Goal: Task Accomplishment & Management: Use online tool/utility

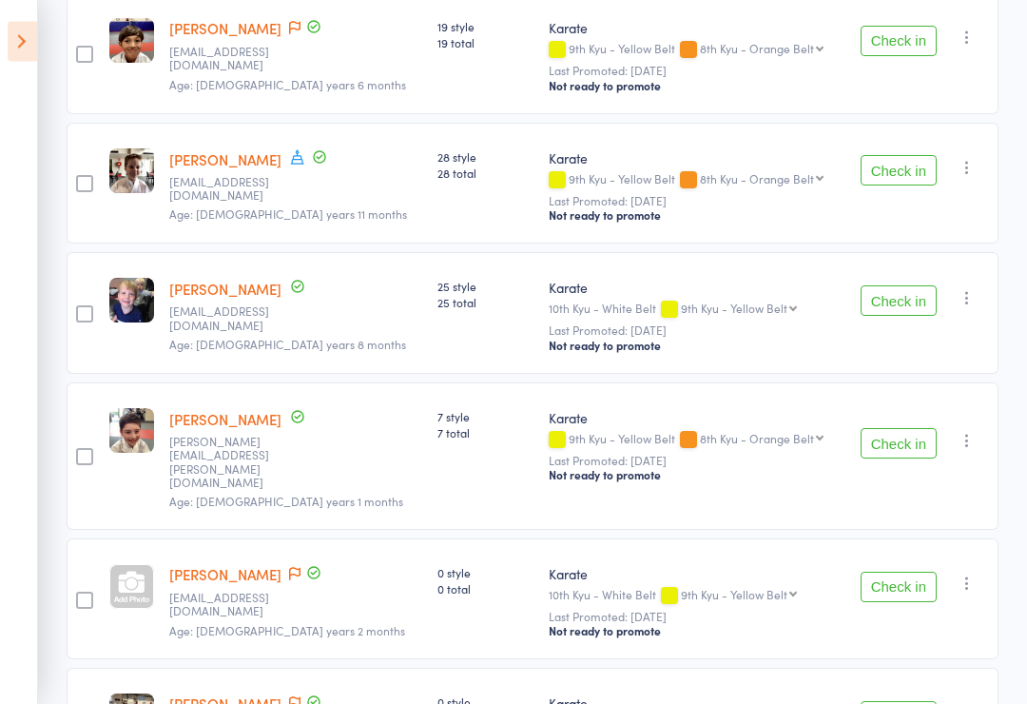
scroll to position [1298, 0]
click at [126, 564] on div at bounding box center [131, 586] width 45 height 45
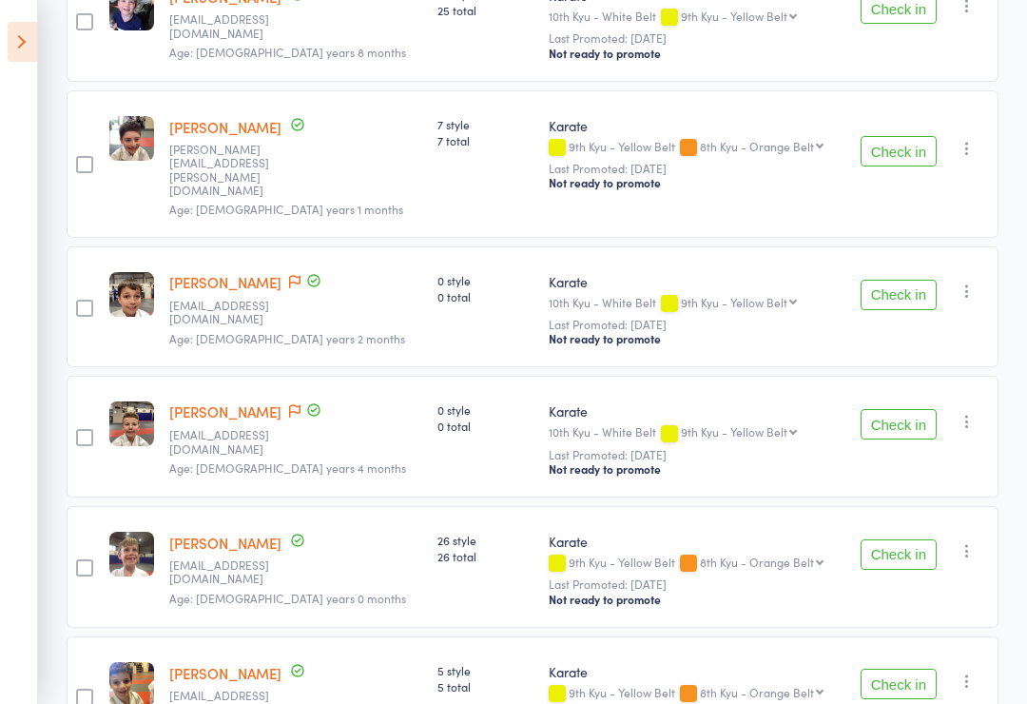
scroll to position [1586, 0]
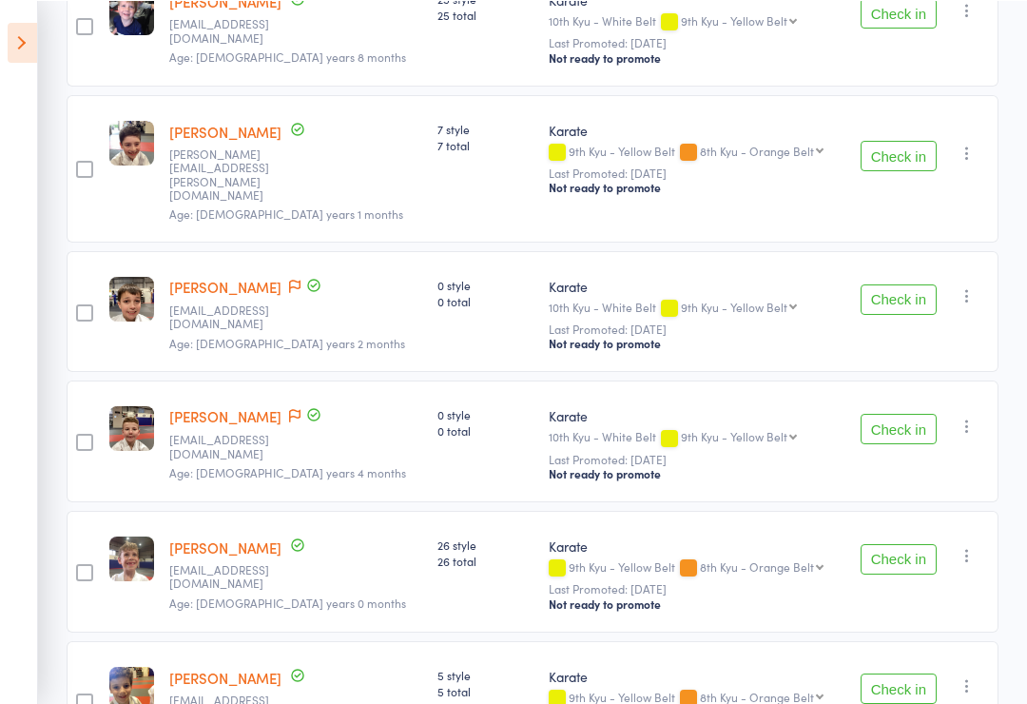
click at [79, 433] on div at bounding box center [84, 441] width 17 height 17
click at [80, 435] on input "checkbox" at bounding box center [80, 435] width 0 height 0
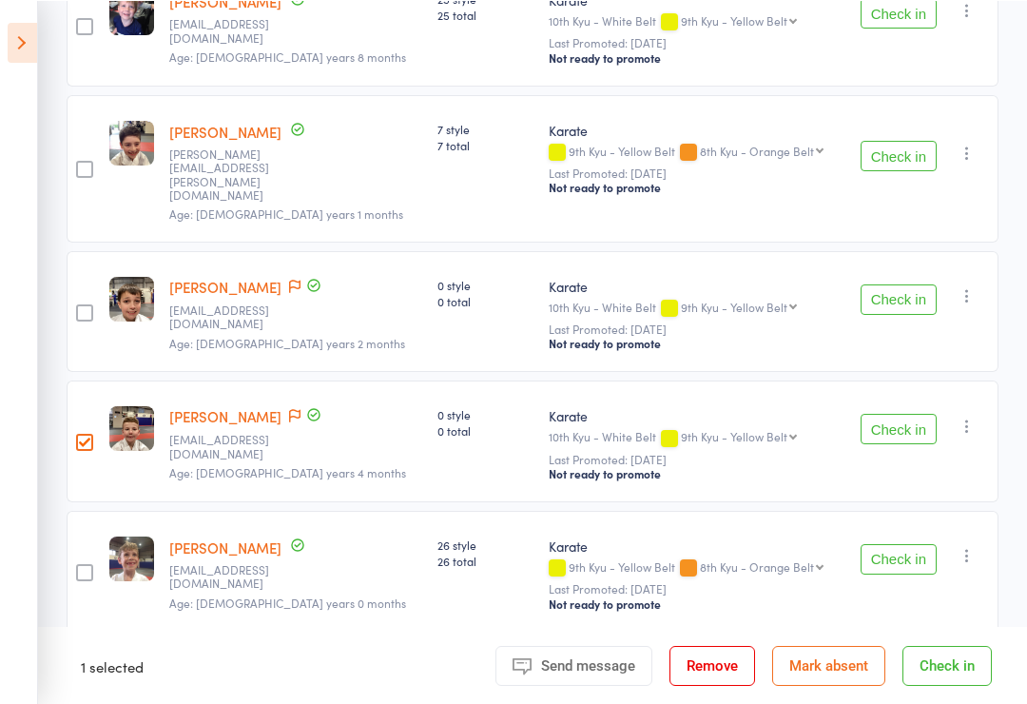
scroll to position [1585, 0]
click at [93, 304] on div at bounding box center [84, 312] width 17 height 17
click at [80, 307] on input "checkbox" at bounding box center [80, 307] width 0 height 0
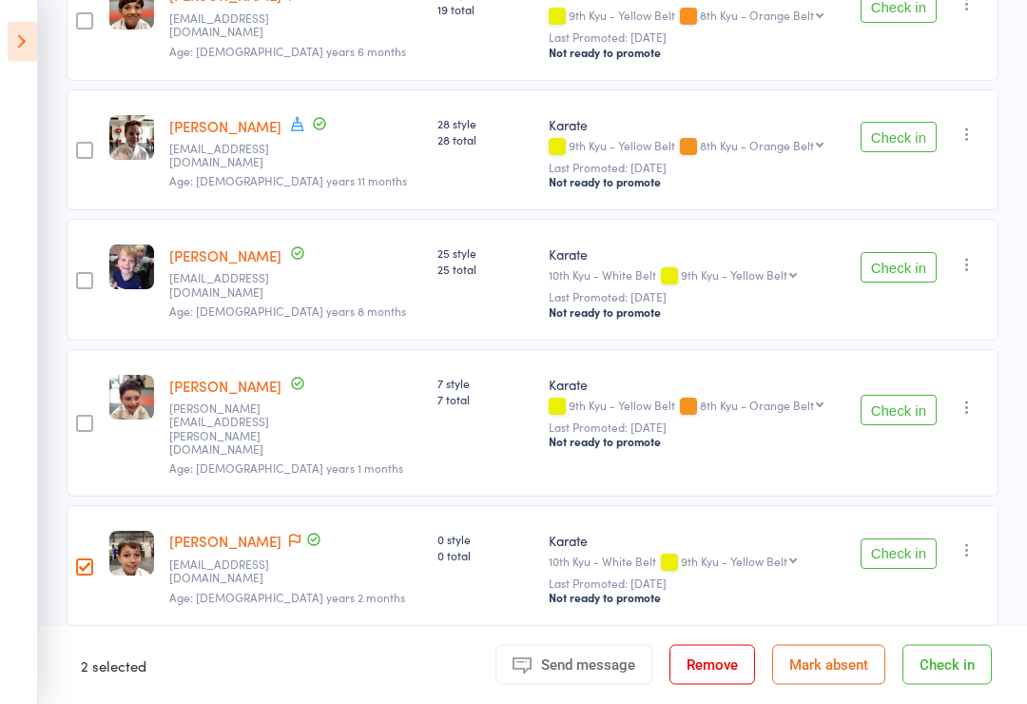
scroll to position [1327, 0]
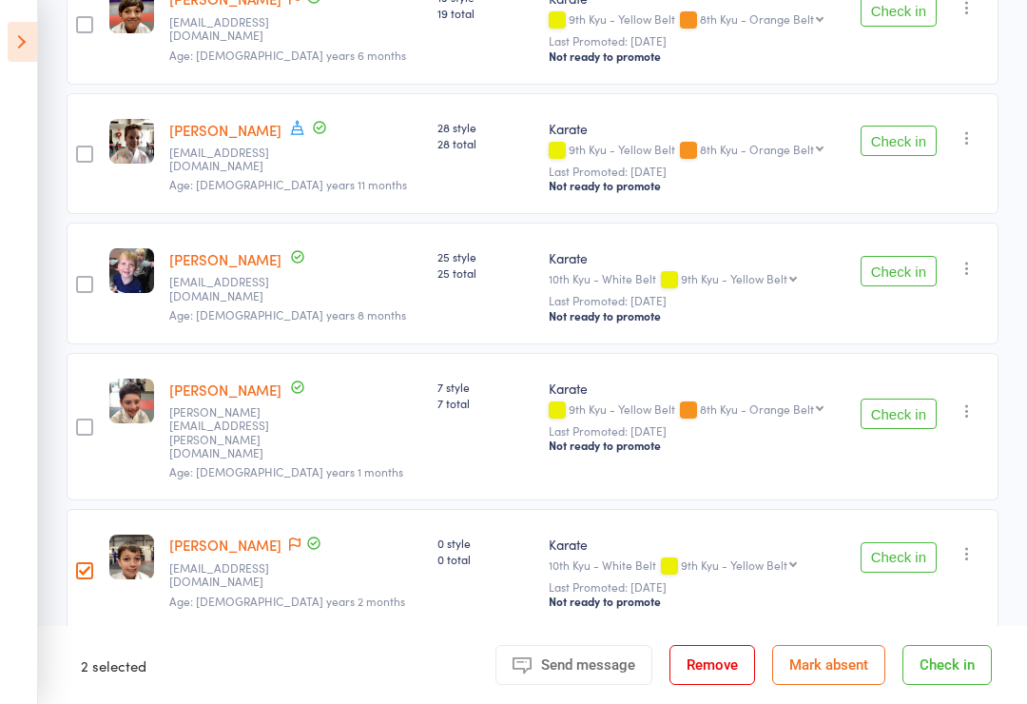
click at [935, 685] on button "Check in" at bounding box center [946, 665] width 89 height 40
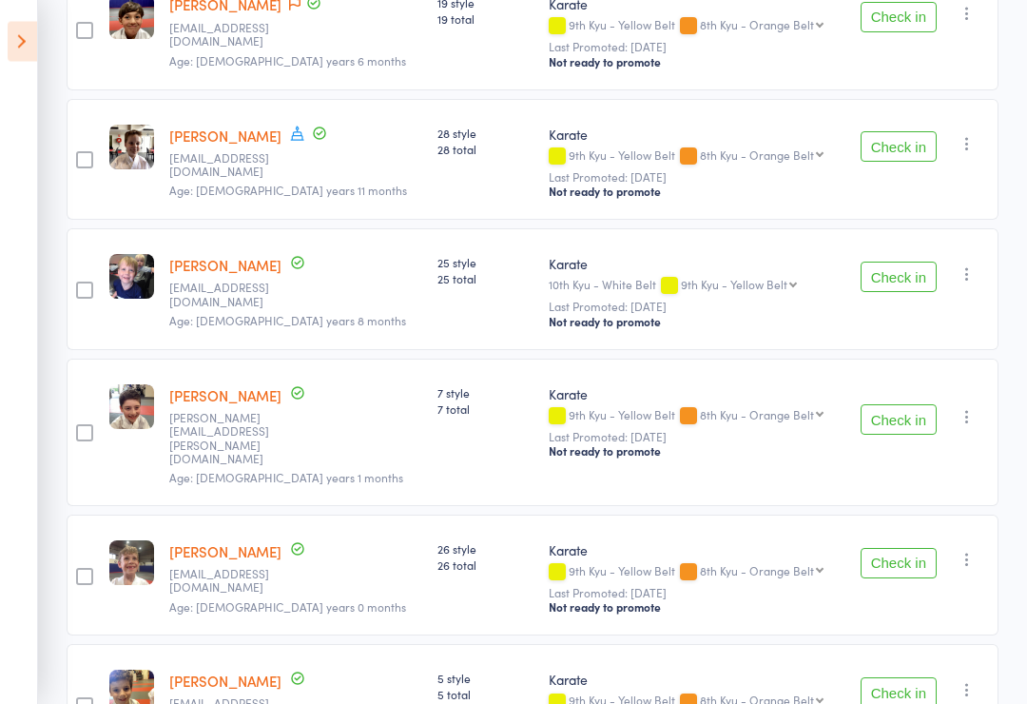
scroll to position [1322, 0]
click at [899, 403] on button "Check in" at bounding box center [898, 418] width 76 height 30
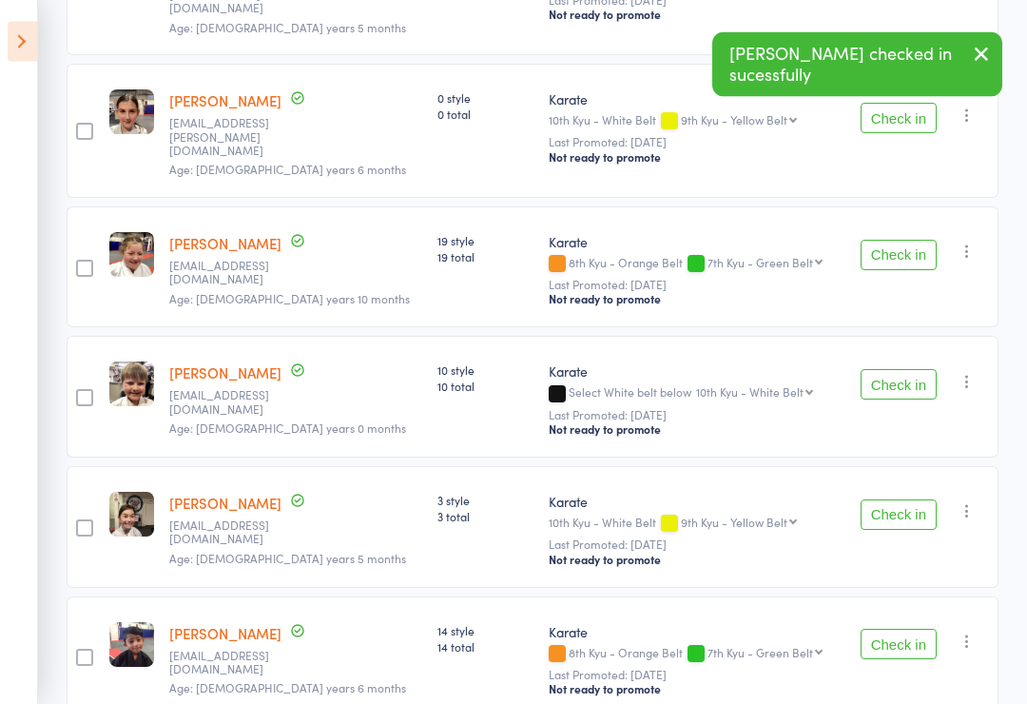
scroll to position [566, 0]
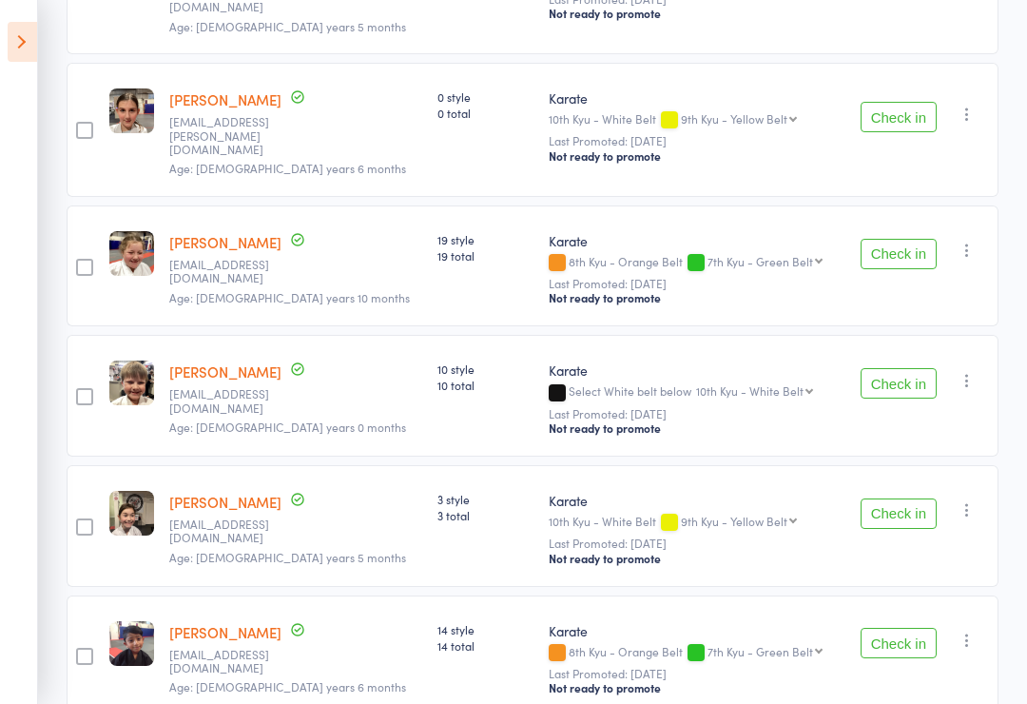
click at [902, 368] on button "Check in" at bounding box center [898, 383] width 76 height 30
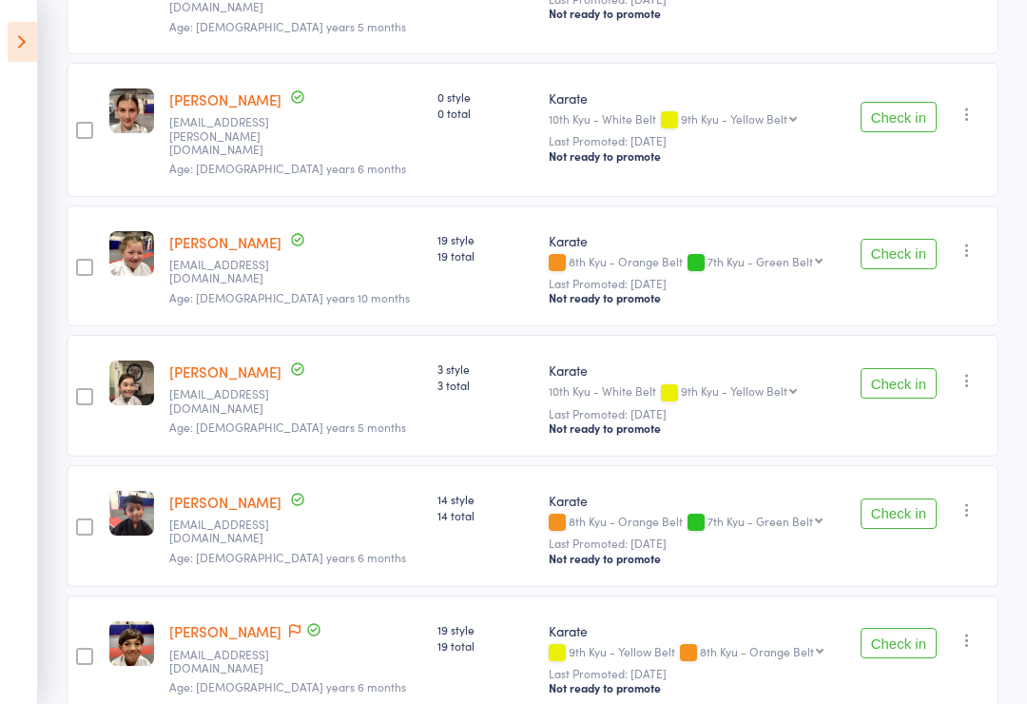
click at [907, 239] on button "Check in" at bounding box center [898, 254] width 76 height 30
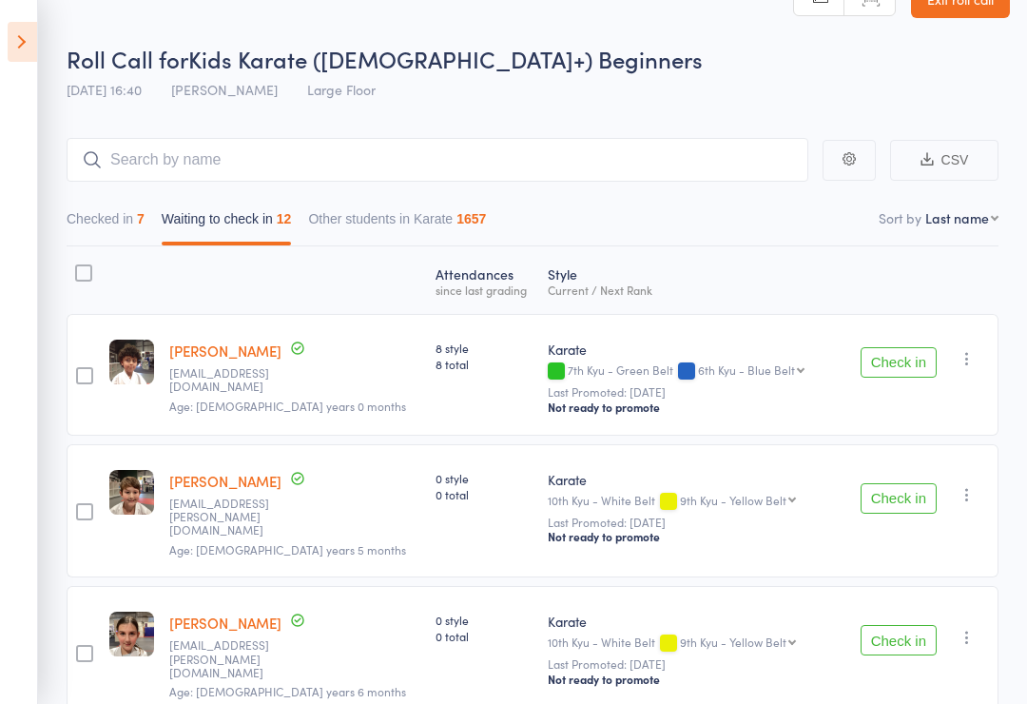
scroll to position [0, 0]
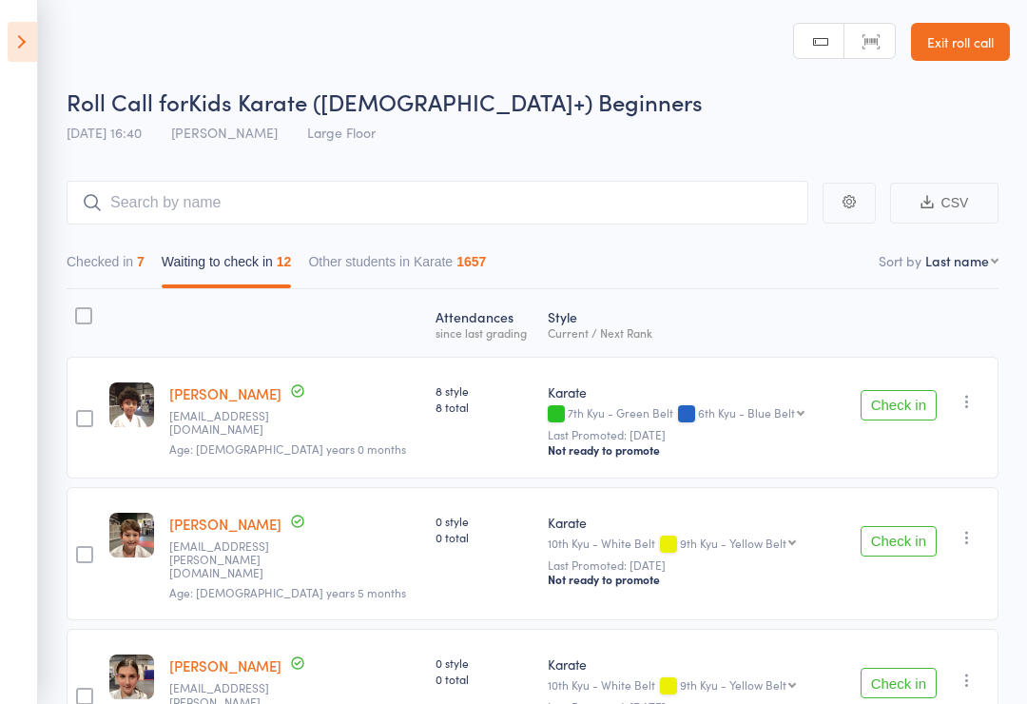
click at [910, 406] on button "Check in" at bounding box center [898, 405] width 76 height 30
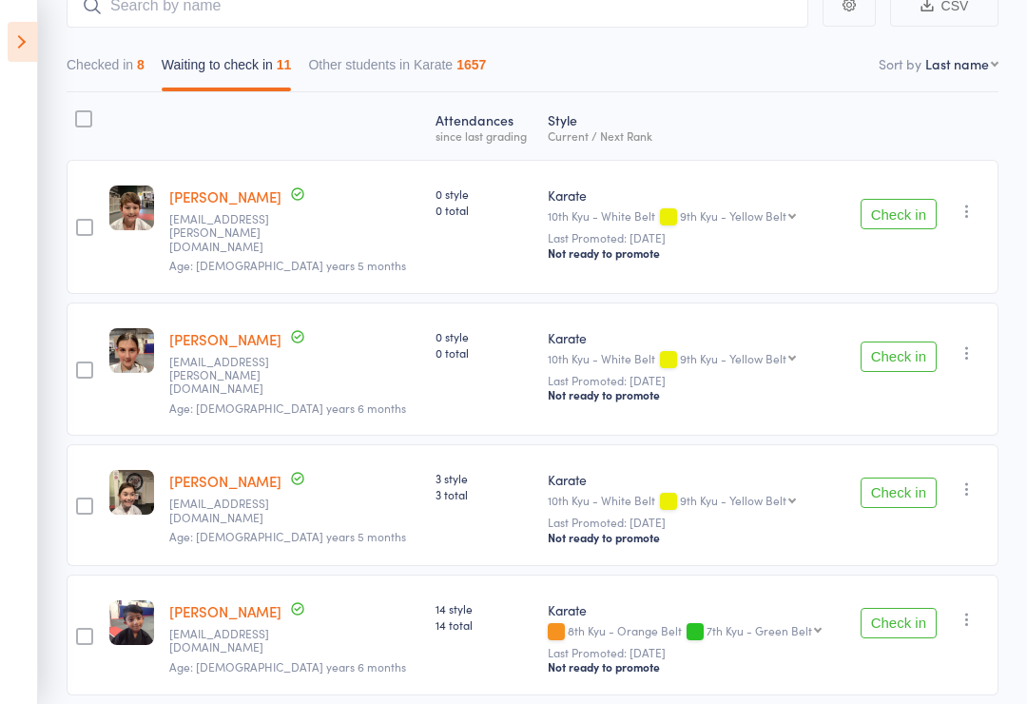
scroll to position [196, 0]
click at [898, 214] on button "Check in" at bounding box center [898, 215] width 76 height 30
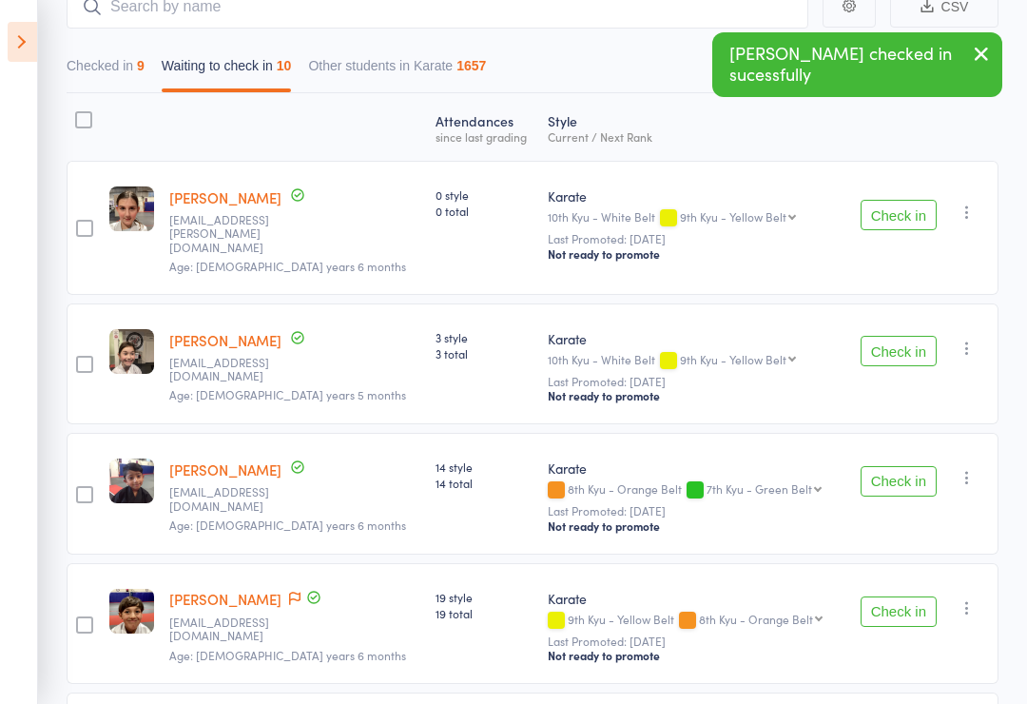
click at [913, 214] on button "Check in" at bounding box center [898, 215] width 76 height 30
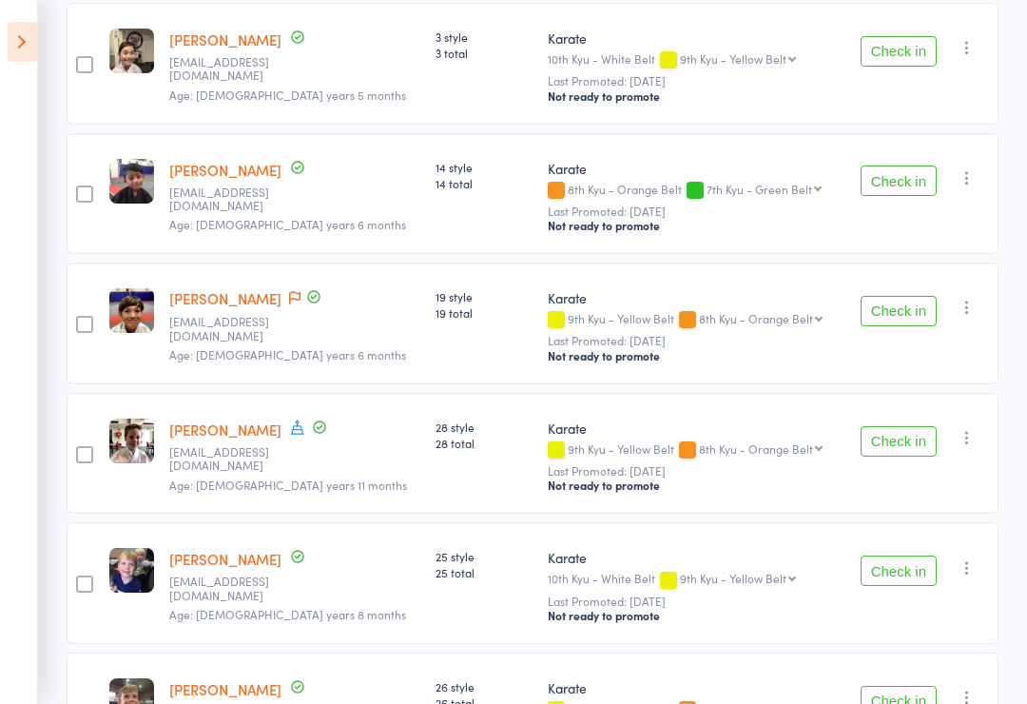
scroll to position [373, 0]
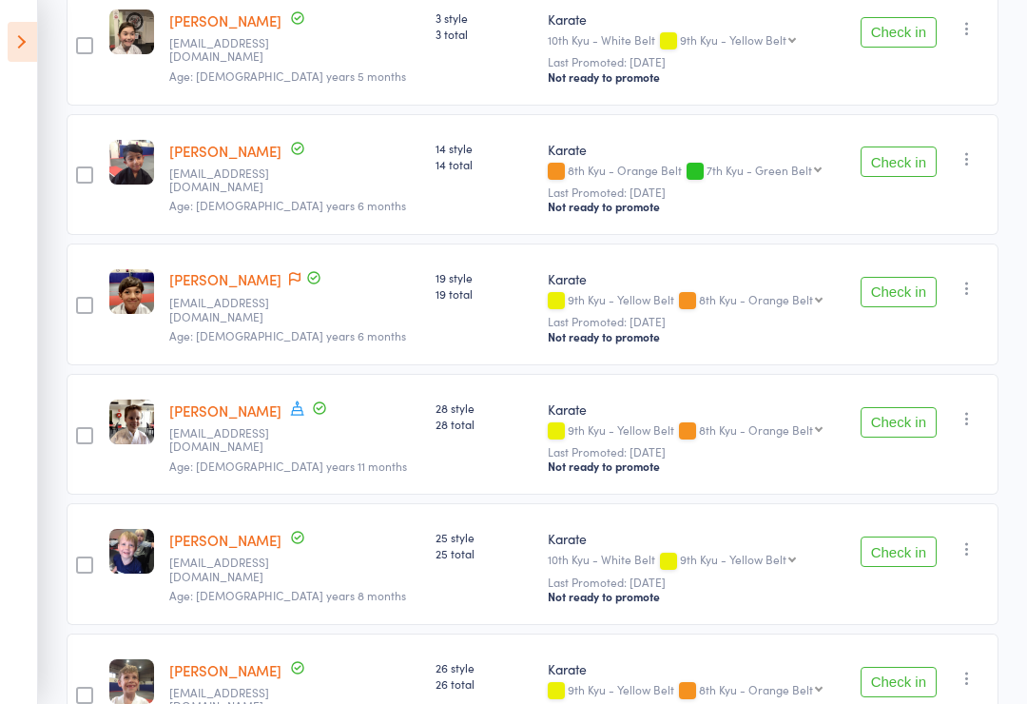
click at [909, 418] on button "Check in" at bounding box center [898, 422] width 76 height 30
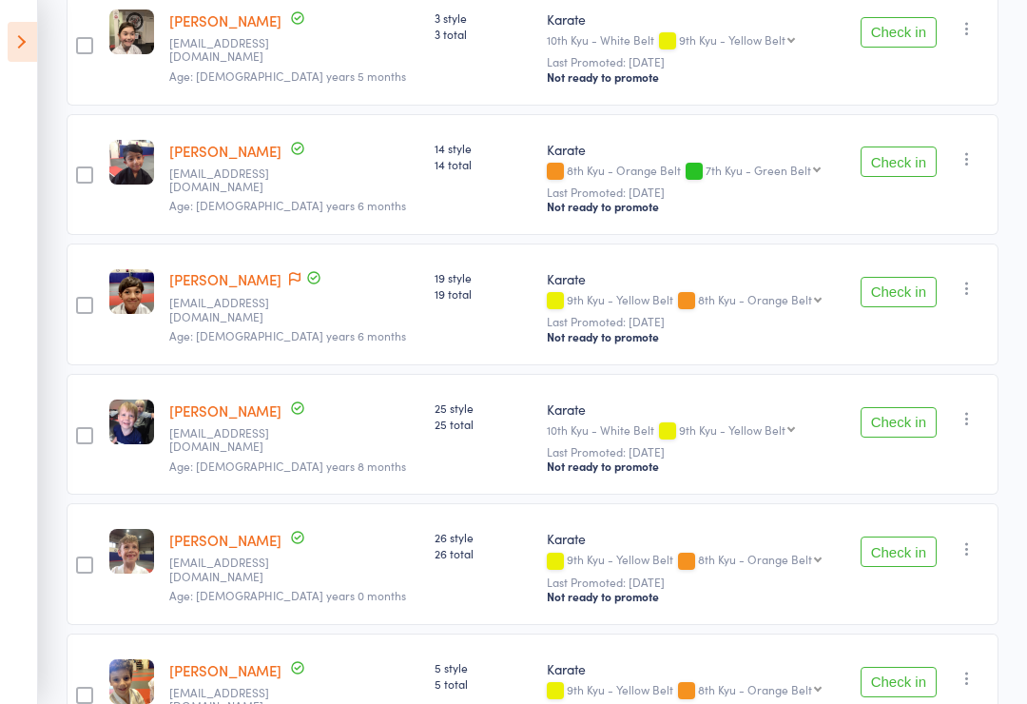
click at [913, 426] on button "Check in" at bounding box center [898, 422] width 76 height 30
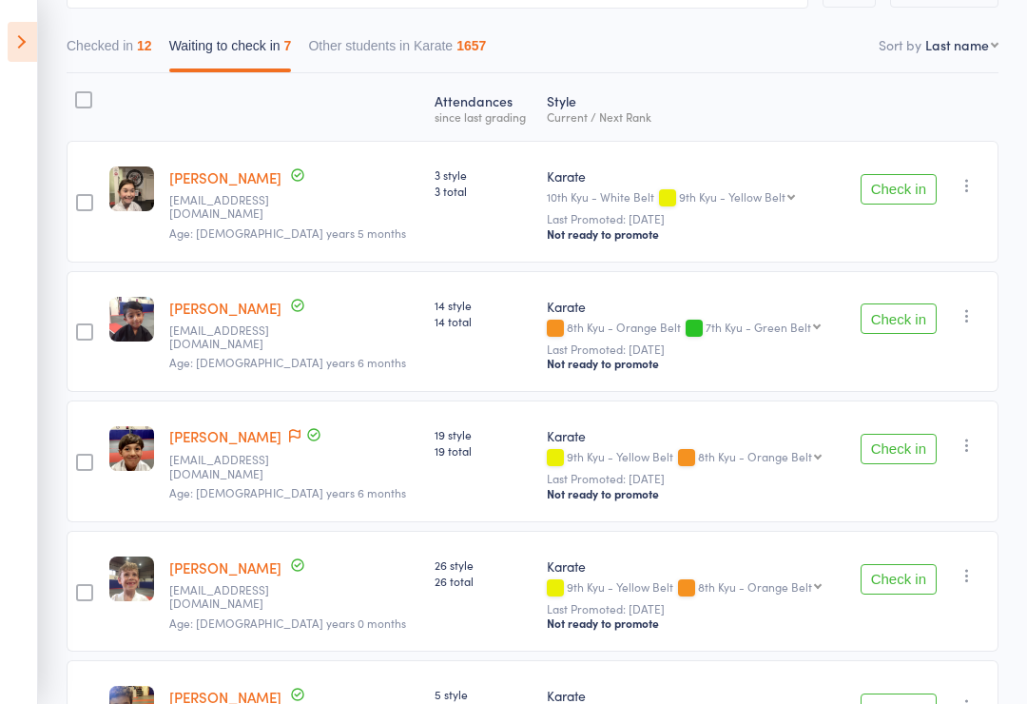
scroll to position [214, 0]
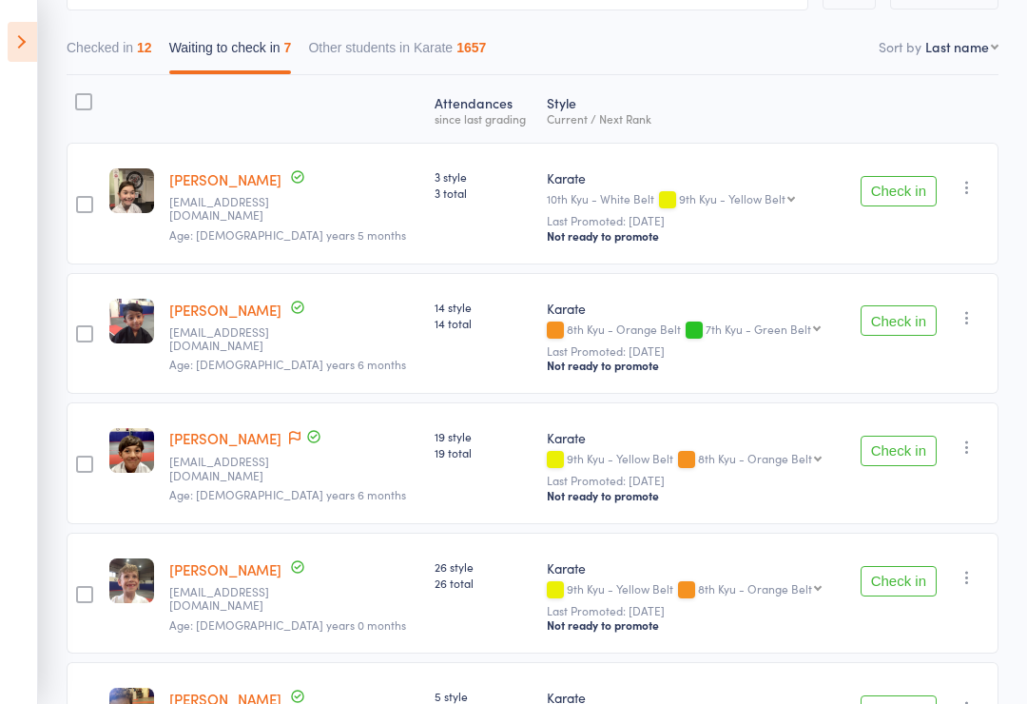
click at [916, 186] on button "Check in" at bounding box center [898, 191] width 76 height 30
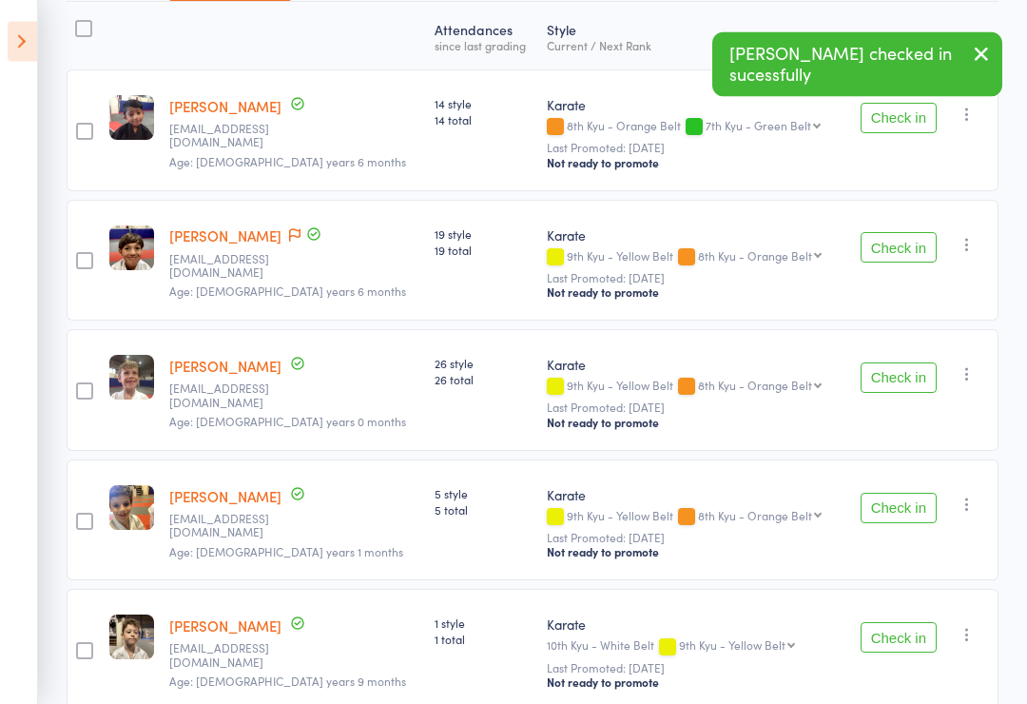
scroll to position [287, 0]
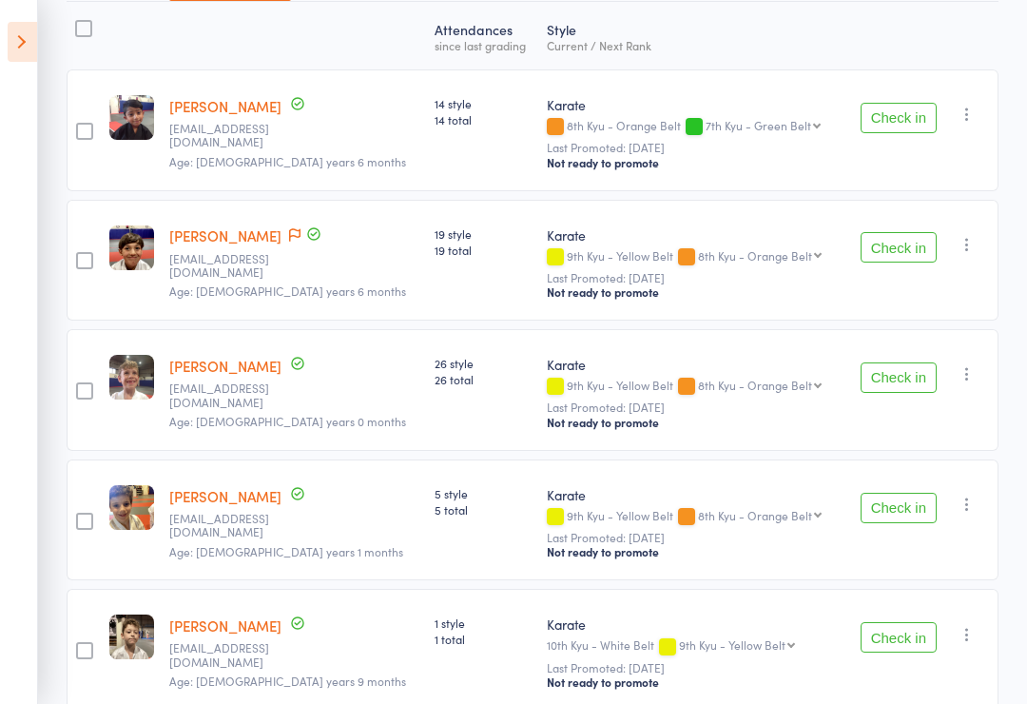
click at [918, 504] on button "Check in" at bounding box center [898, 507] width 76 height 30
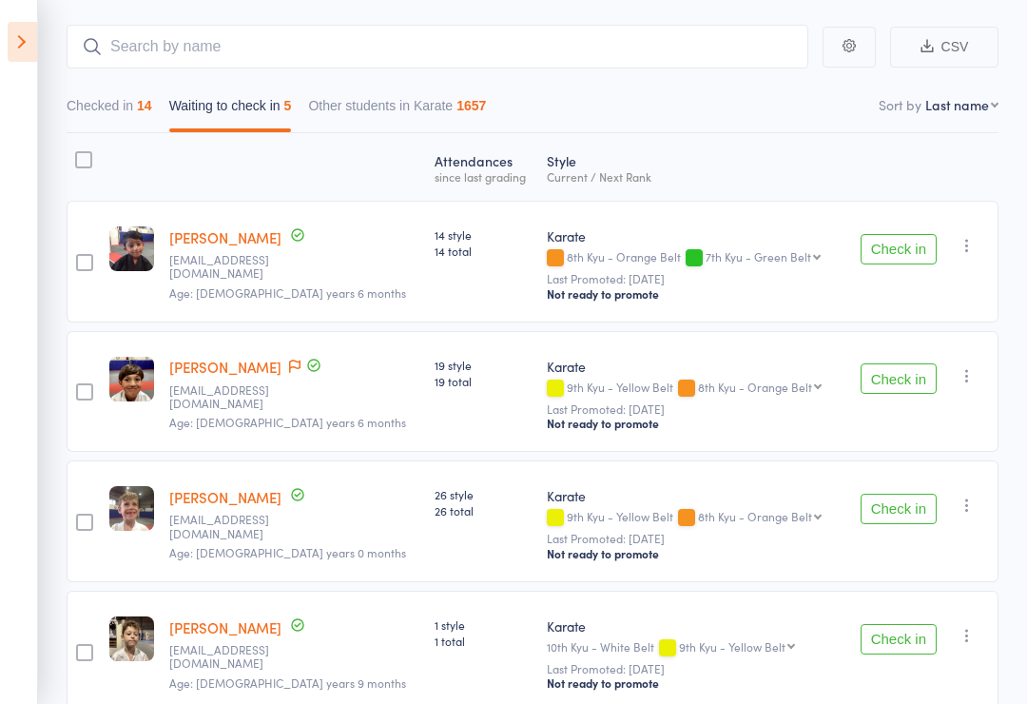
scroll to position [148, 0]
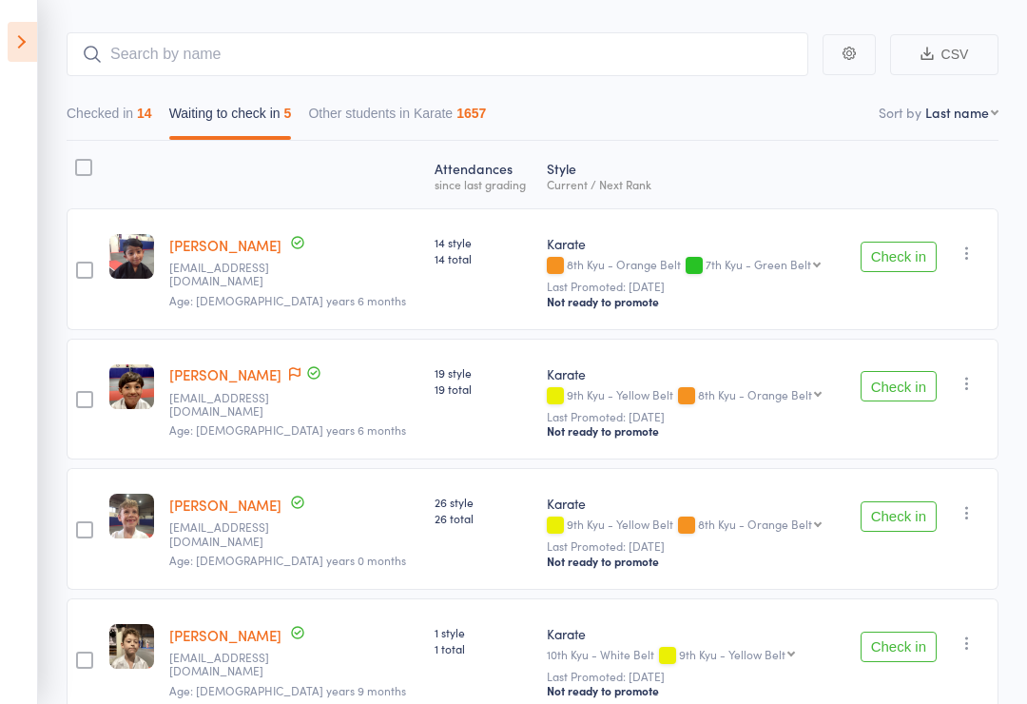
click at [120, 120] on button "Checked in 14" at bounding box center [110, 118] width 86 height 44
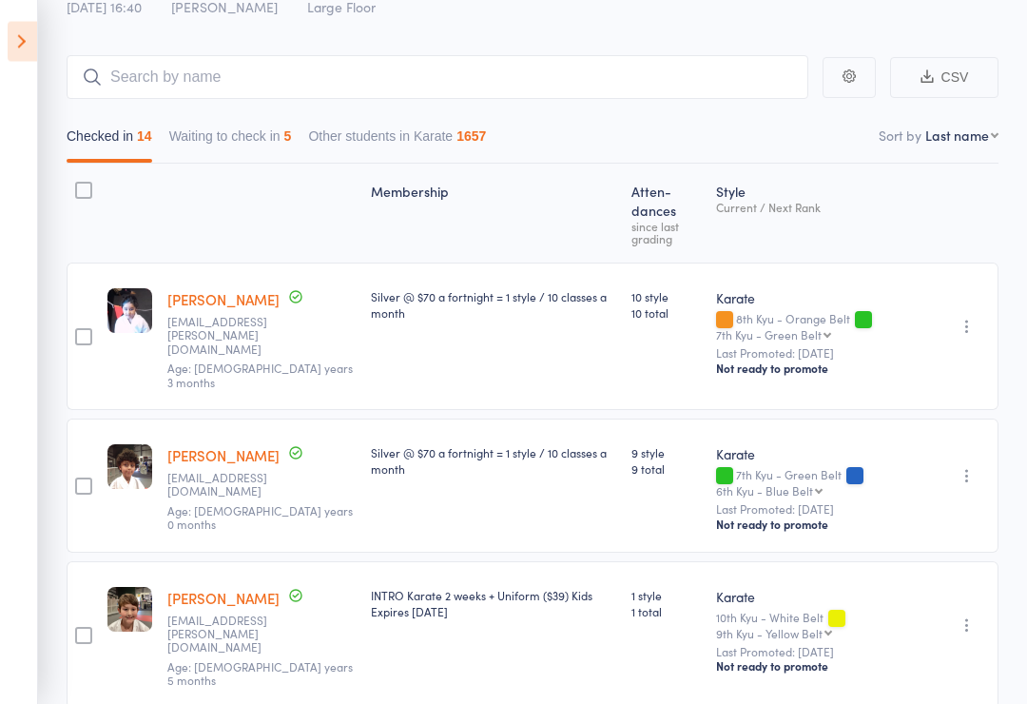
scroll to position [69, 0]
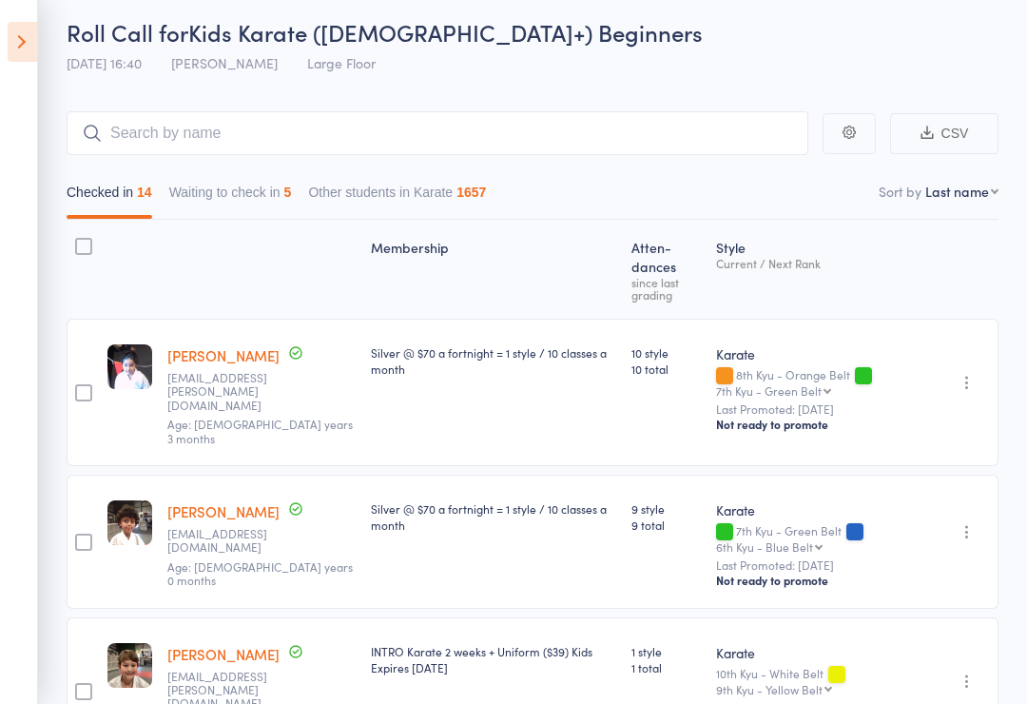
click at [241, 197] on button "Waiting to check in 5" at bounding box center [230, 197] width 123 height 44
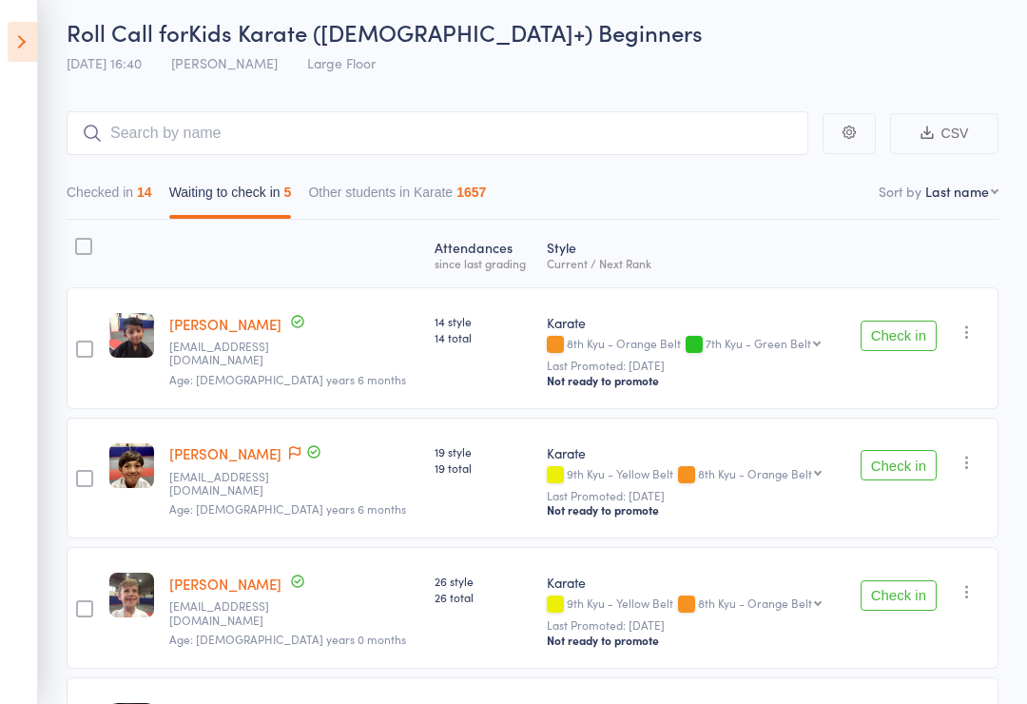
click at [911, 604] on button "Check in" at bounding box center [898, 595] width 76 height 30
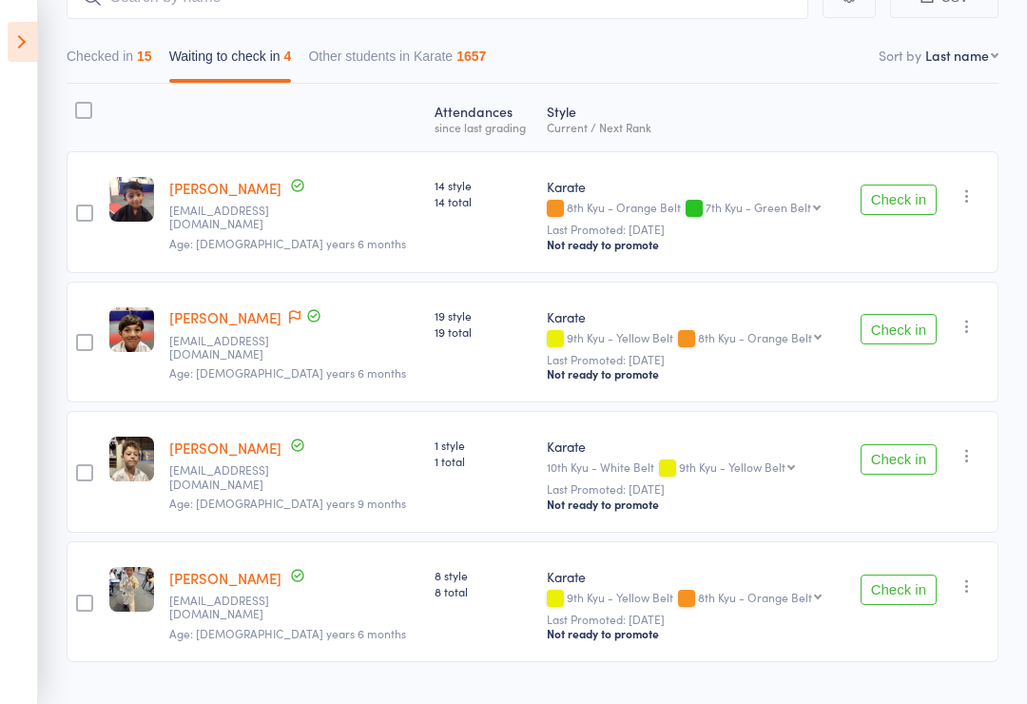
click at [904, 592] on button "Check in" at bounding box center [898, 589] width 76 height 30
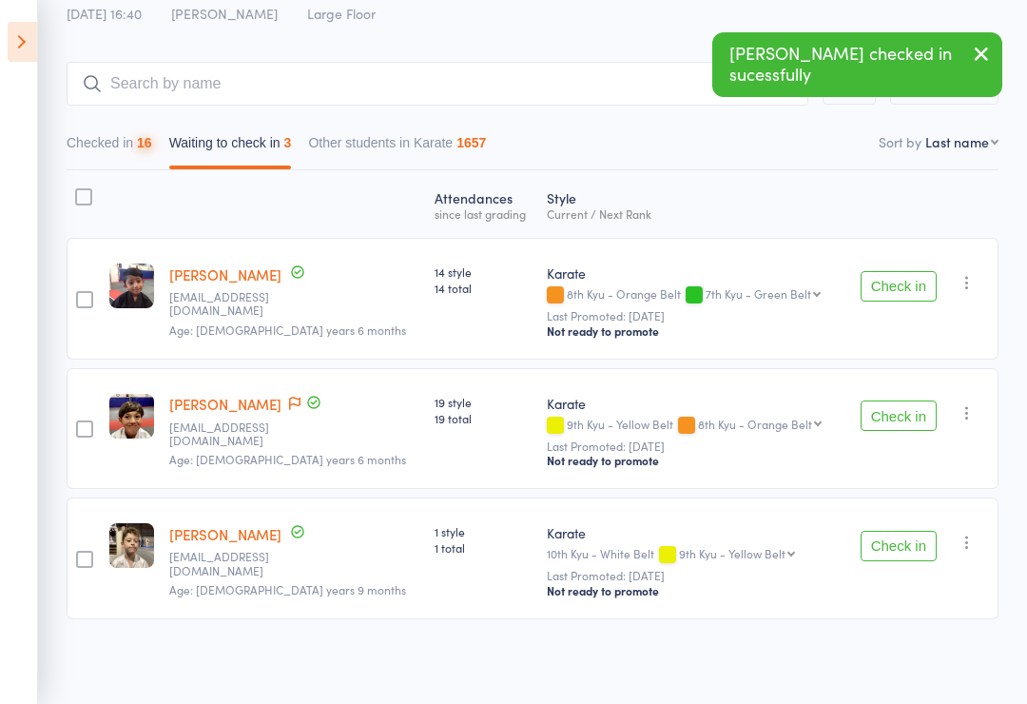
scroll to position [94, 0]
